Goal: Task Accomplishment & Management: Manage account settings

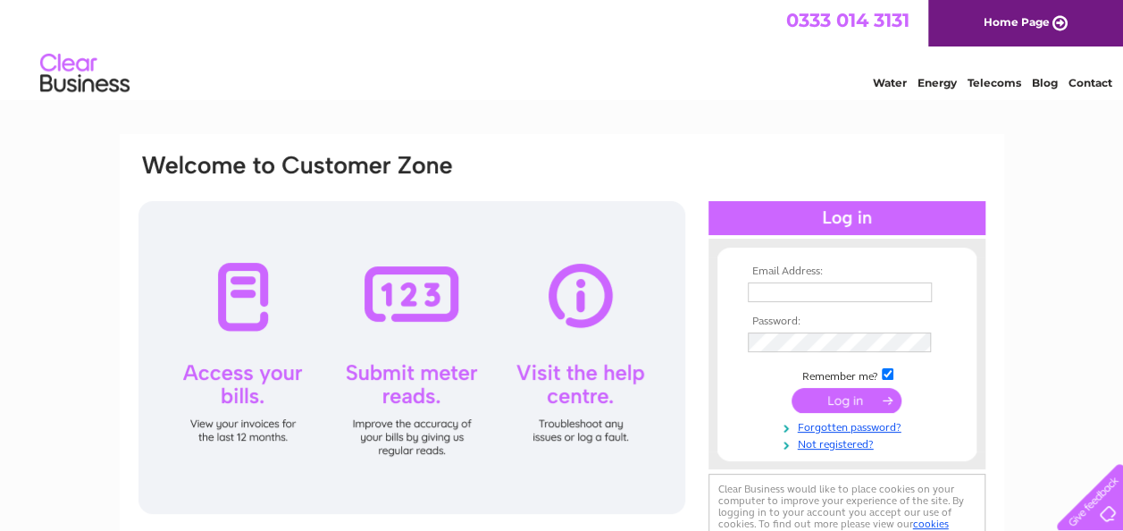
type input "whitefieldbowlingclub20@gmail.com"
click at [841, 404] on input "submit" at bounding box center [846, 400] width 110 height 25
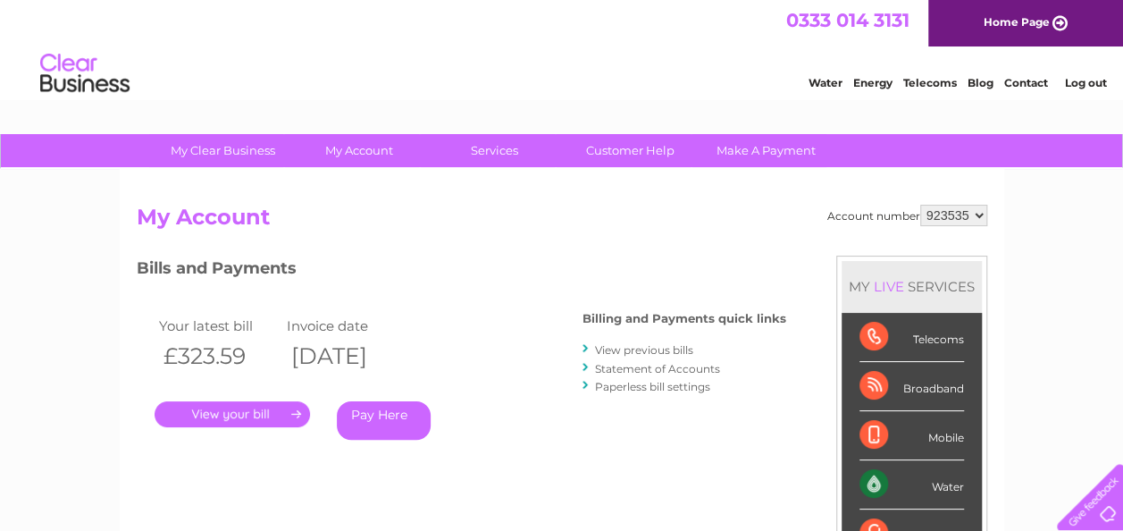
click at [276, 413] on link "." at bounding box center [232, 414] width 155 height 26
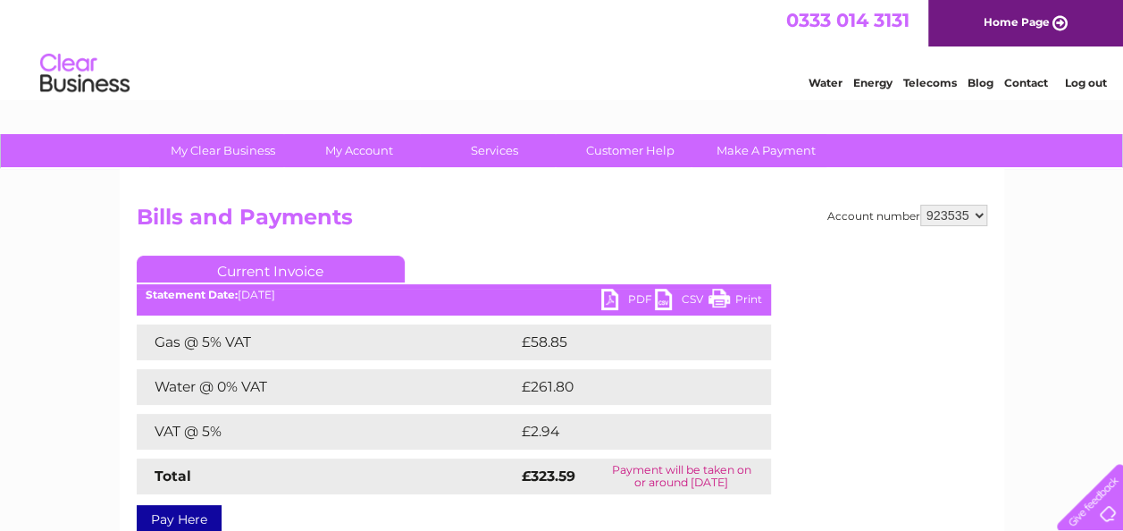
click at [607, 306] on link "PDF" at bounding box center [628, 302] width 54 height 26
